Goal: Task Accomplishment & Management: Complete application form

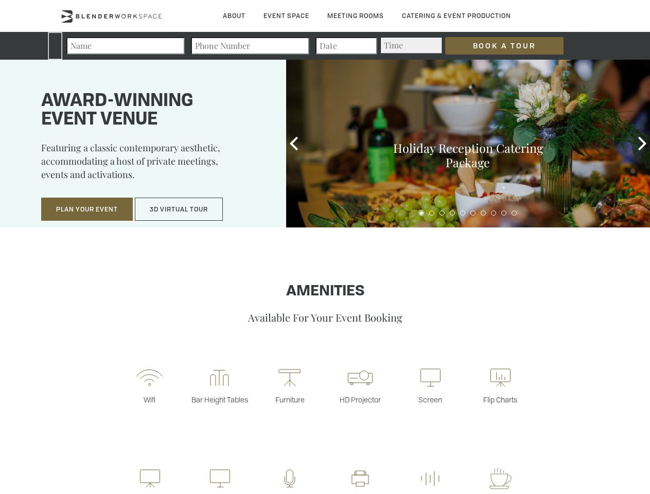
click at [496, 46] on input "Book a Tour" at bounding box center [504, 46] width 118 height 18
click at [87, 210] on button "Plan Your Event" at bounding box center [87, 210] width 92 height 24
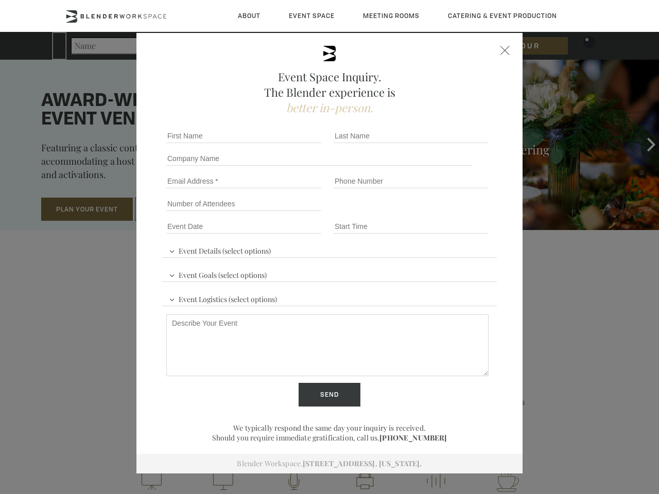
click at [179, 210] on button "3D Virtual Tour" at bounding box center [179, 210] width 88 height 24
click at [294, 144] on div "First name *" at bounding box center [245, 136] width 167 height 23
click at [643, 144] on div "Event Space Inquiry. The Blender experience is better in-person. Event Details …" at bounding box center [329, 247] width 659 height 494
click at [422, 213] on fieldset "Number of Attendees Budget Range" at bounding box center [329, 204] width 335 height 23
click at [432, 213] on fieldset "Number of Attendees Budget Range" at bounding box center [329, 204] width 335 height 23
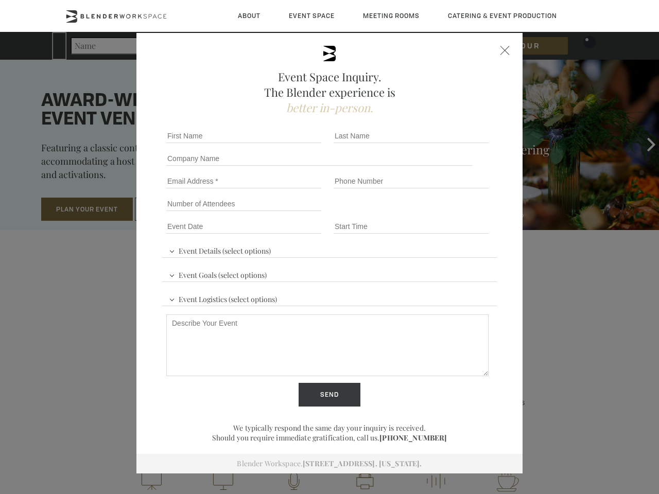
click at [442, 213] on fieldset "Number of Attendees Budget Range" at bounding box center [329, 204] width 335 height 23
click at [453, 213] on fieldset "Number of Attendees Budget Range" at bounding box center [329, 204] width 335 height 23
click at [463, 213] on fieldset "Number of Attendees Budget Range" at bounding box center [329, 204] width 335 height 23
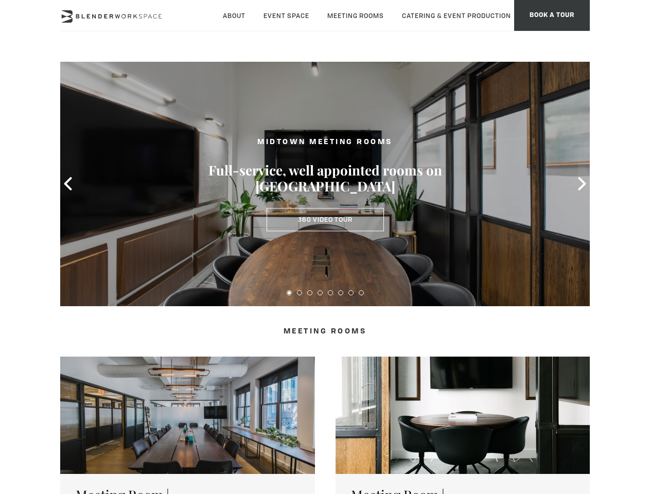
click at [68, 184] on icon at bounding box center [67, 183] width 13 height 13
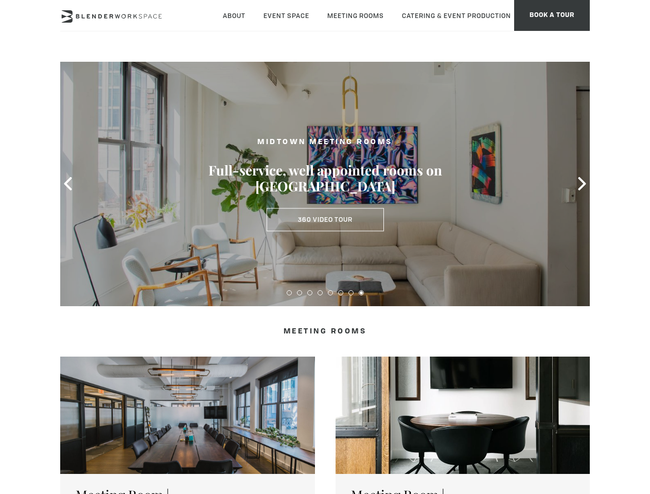
click at [582, 184] on icon at bounding box center [582, 183] width 13 height 13
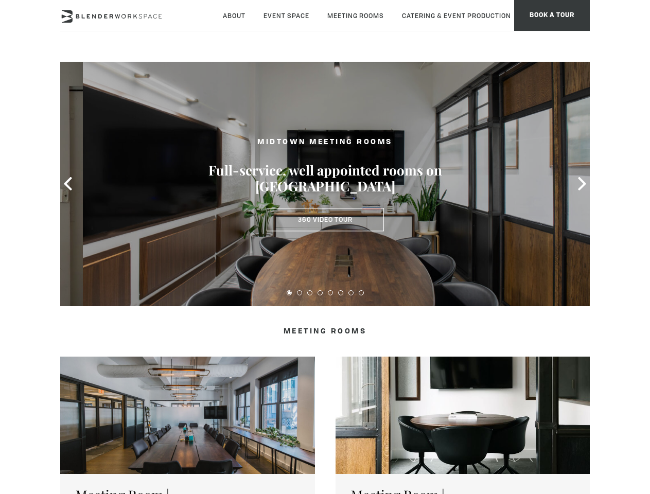
click at [289, 293] on button at bounding box center [289, 292] width 5 height 5
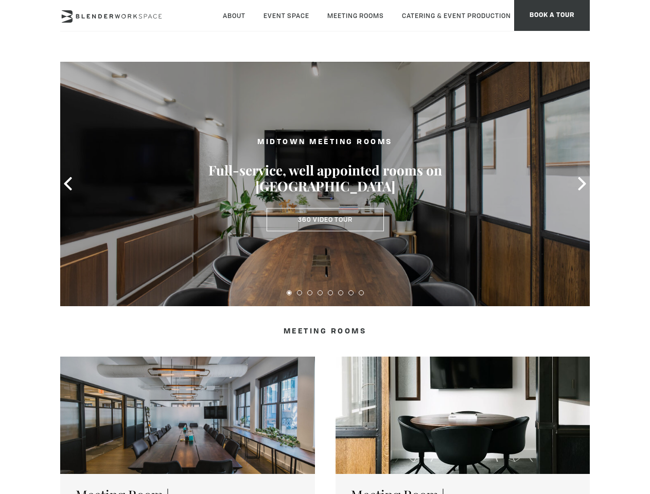
click at [300, 293] on button at bounding box center [299, 292] width 5 height 5
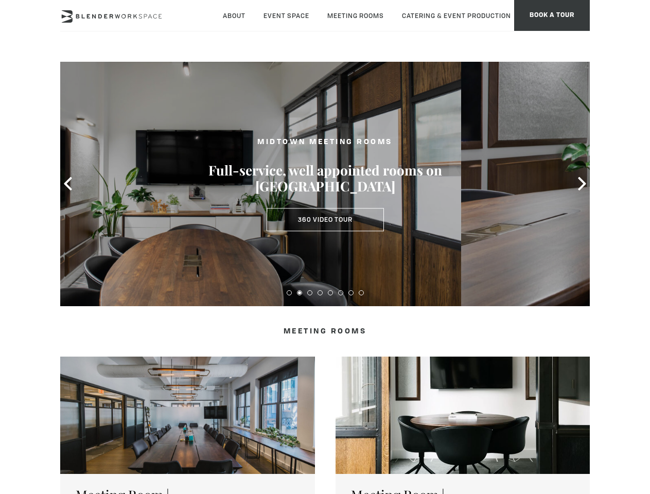
click at [310, 293] on button at bounding box center [309, 292] width 5 height 5
click at [320, 293] on button at bounding box center [320, 292] width 5 height 5
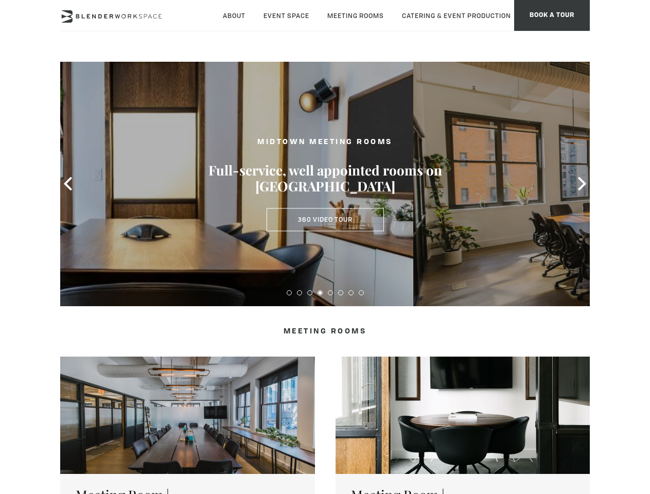
click at [331, 293] on button at bounding box center [330, 292] width 5 height 5
click at [341, 293] on button at bounding box center [340, 292] width 5 height 5
